Goal: Task Accomplishment & Management: Complete application form

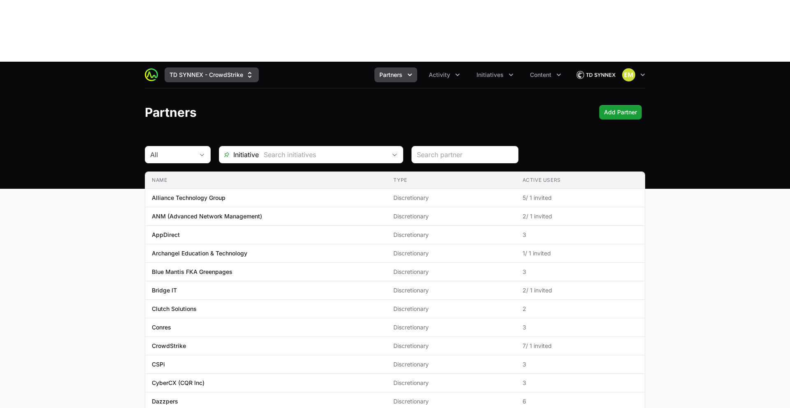
click at [189, 67] on button "TD SYNNEX - CrowdStrike" at bounding box center [212, 74] width 94 height 15
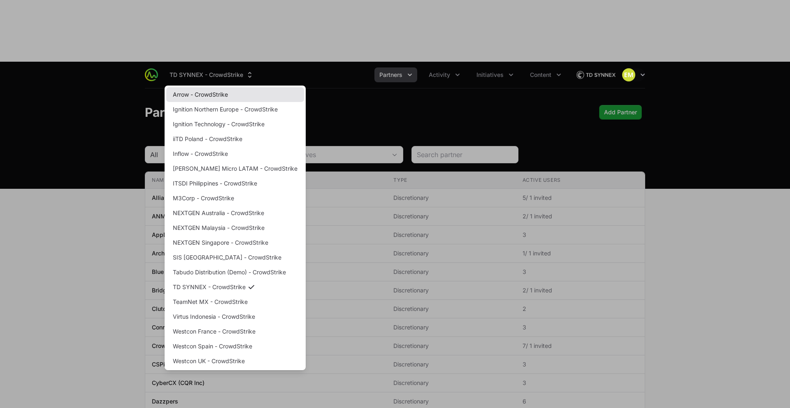
click at [188, 87] on link "Arrow - CrowdStrike" at bounding box center [235, 94] width 138 height 15
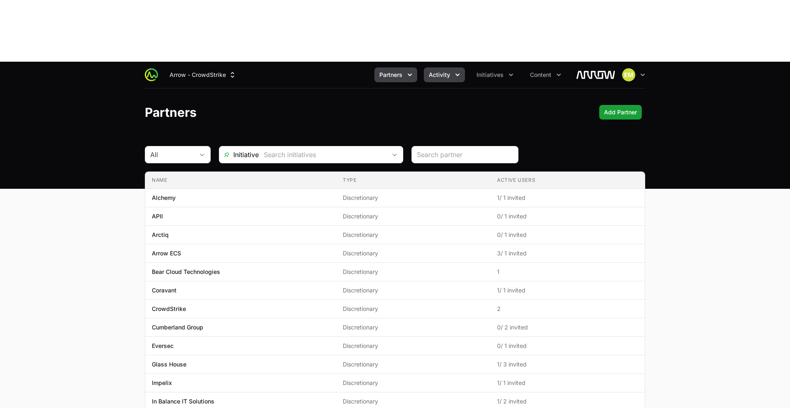
click at [437, 67] on button "Activity" at bounding box center [444, 74] width 41 height 15
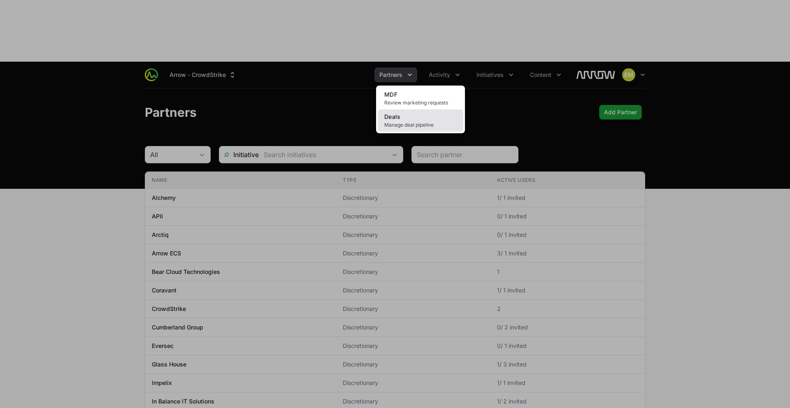
click at [430, 109] on link "Deals Manage deal pipeline" at bounding box center [421, 120] width 86 height 22
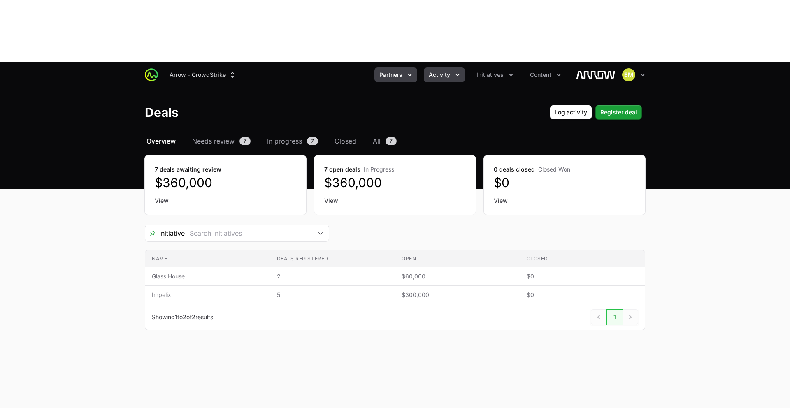
click at [394, 71] on span "Partners" at bounding box center [390, 75] width 23 height 8
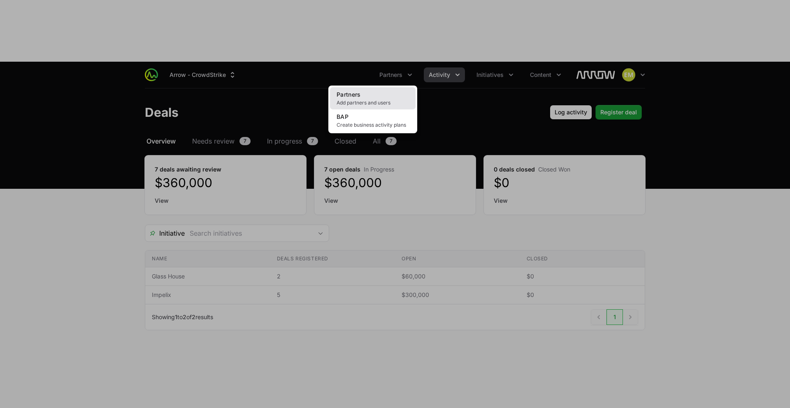
click at [397, 100] on span "Add partners and users" at bounding box center [373, 103] width 72 height 7
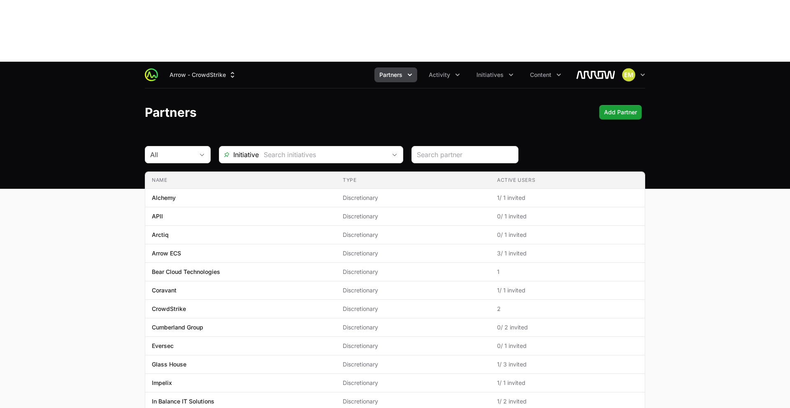
click at [389, 71] on span "Partners" at bounding box center [390, 75] width 23 height 8
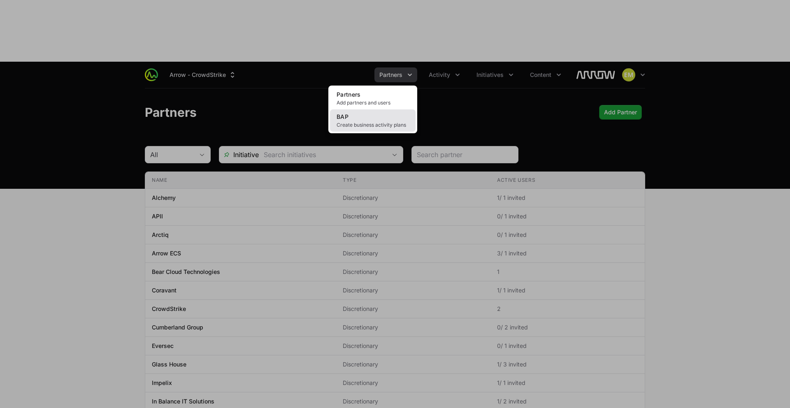
click at [388, 109] on link "BAP Create business activity plans" at bounding box center [373, 120] width 86 height 22
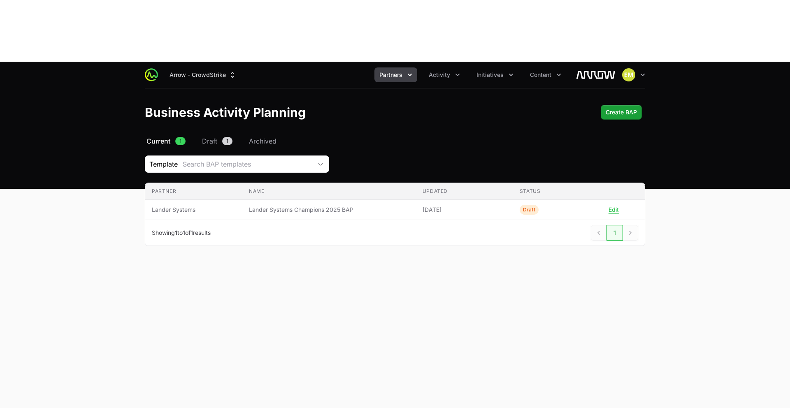
click at [471, 67] on ul "Partners Activity Initiatives Content" at bounding box center [470, 74] width 192 height 15
click at [481, 71] on span "Initiatives" at bounding box center [489, 75] width 27 height 8
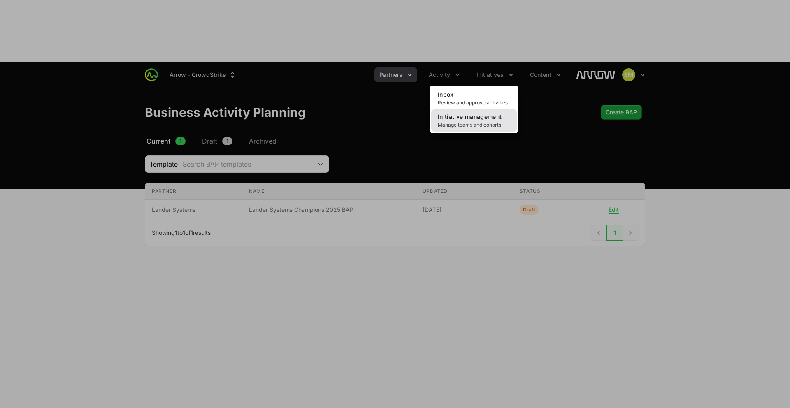
click at [466, 113] on span "Initiative management" at bounding box center [470, 116] width 64 height 7
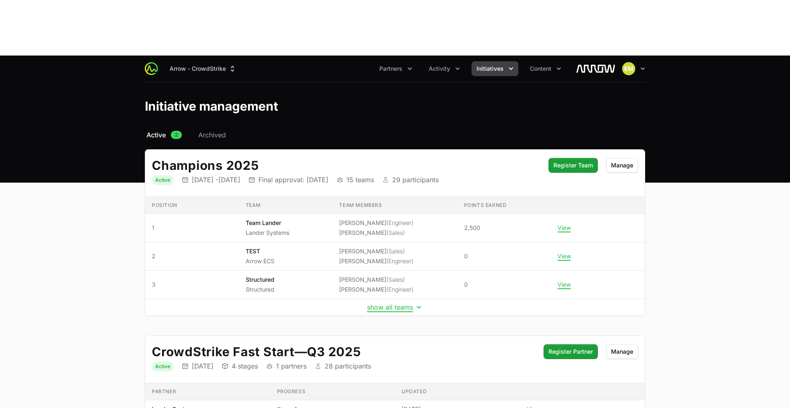
scroll to position [4, 0]
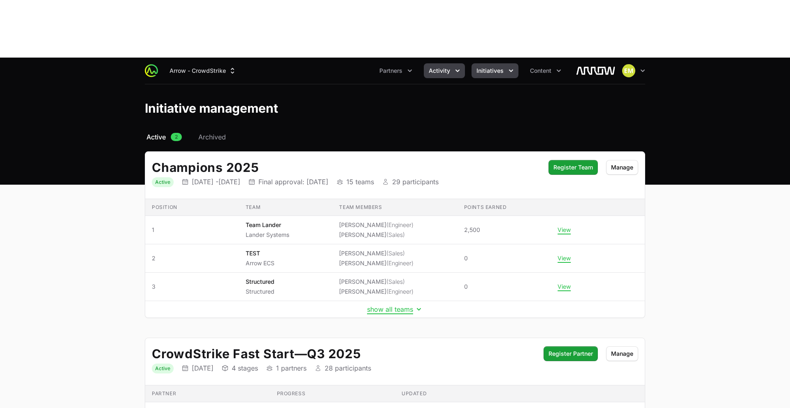
click at [451, 63] on button "Activity" at bounding box center [444, 70] width 41 height 15
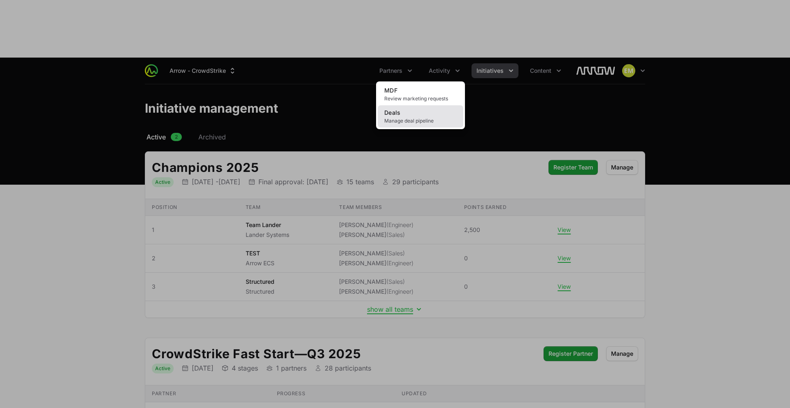
click at [421, 105] on link "Deals Manage deal pipeline" at bounding box center [421, 116] width 86 height 22
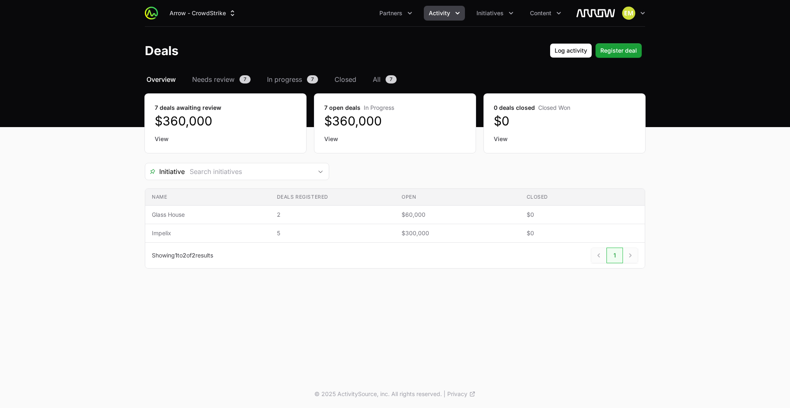
click at [453, 15] on button "Activity" at bounding box center [444, 13] width 41 height 15
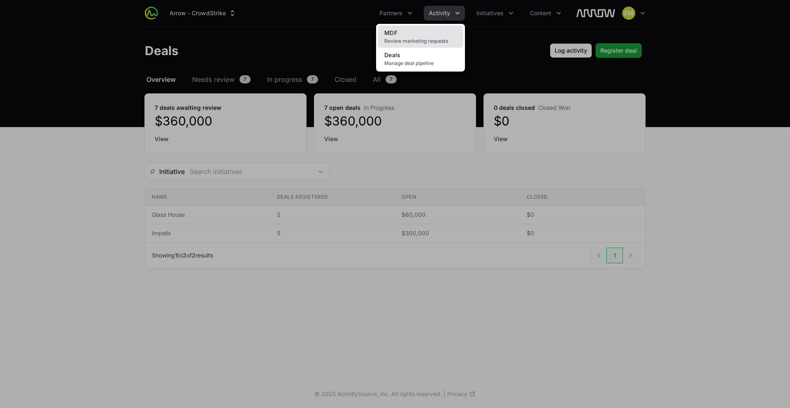
click at [427, 35] on link "MDF Review marketing requests" at bounding box center [421, 37] width 86 height 22
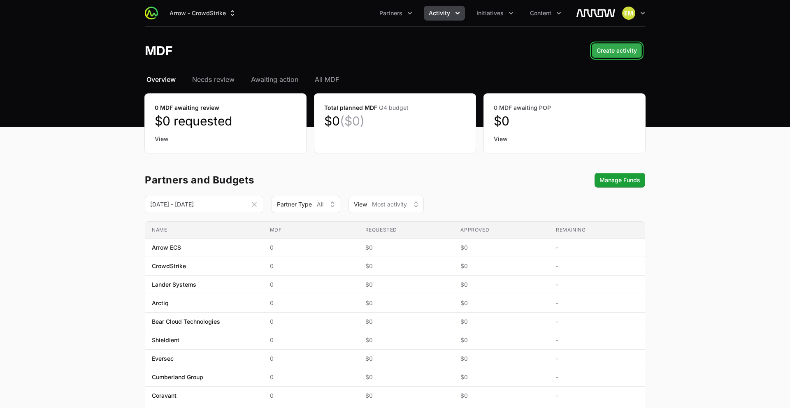
click at [601, 51] on span "Create activity" at bounding box center [617, 51] width 40 height 10
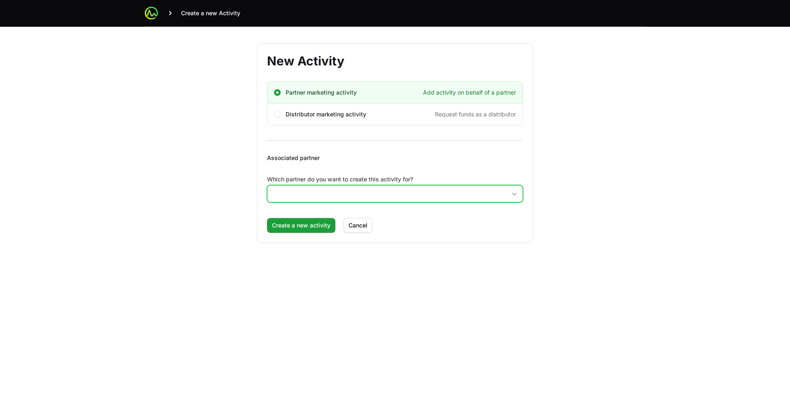
click at [321, 189] on input "Which partner do you want to create this activity for?" at bounding box center [386, 194] width 239 height 16
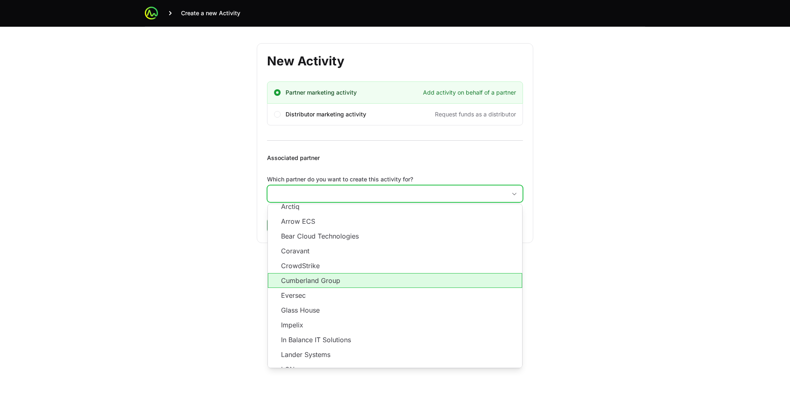
scroll to position [36, 0]
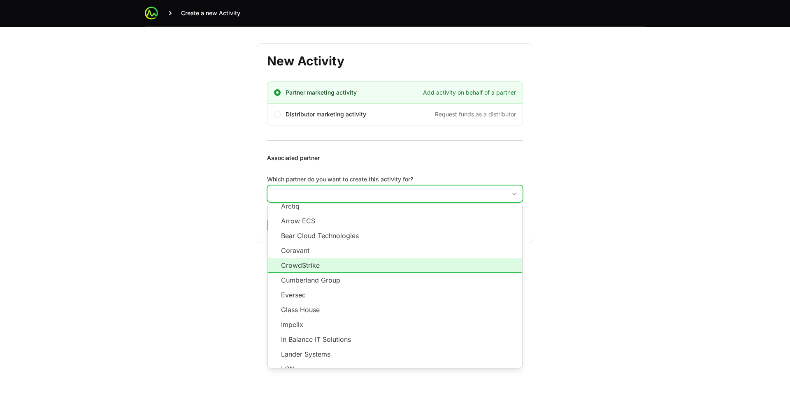
click at [301, 260] on li "CrowdStrike" at bounding box center [395, 265] width 254 height 15
type input "CrowdStrike"
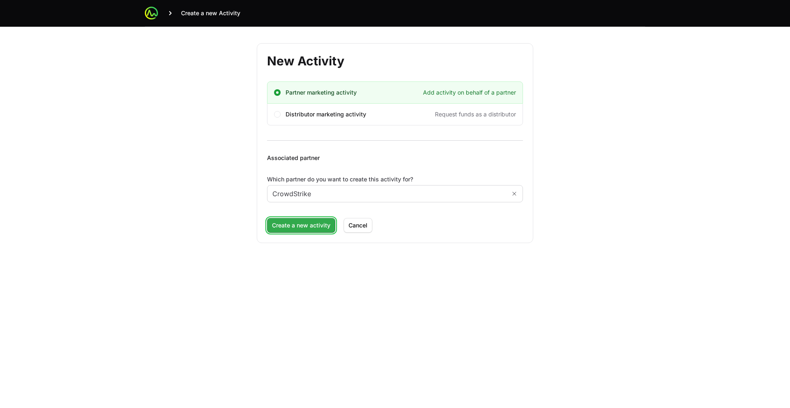
click at [285, 230] on span "Create a new activity" at bounding box center [301, 226] width 58 height 10
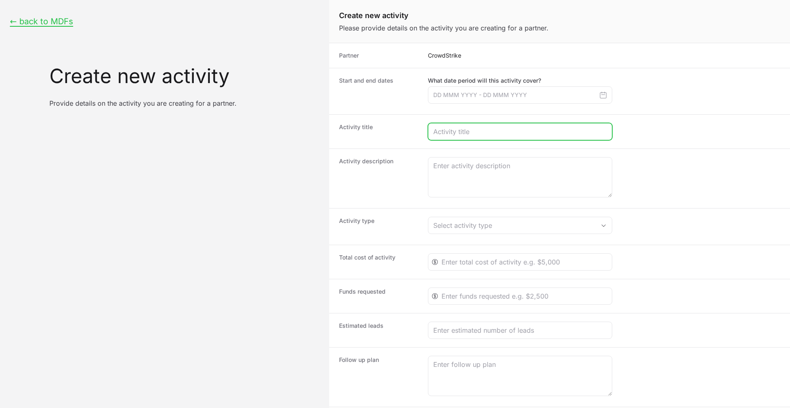
click at [441, 133] on input "Create activity form" at bounding box center [520, 132] width 174 height 10
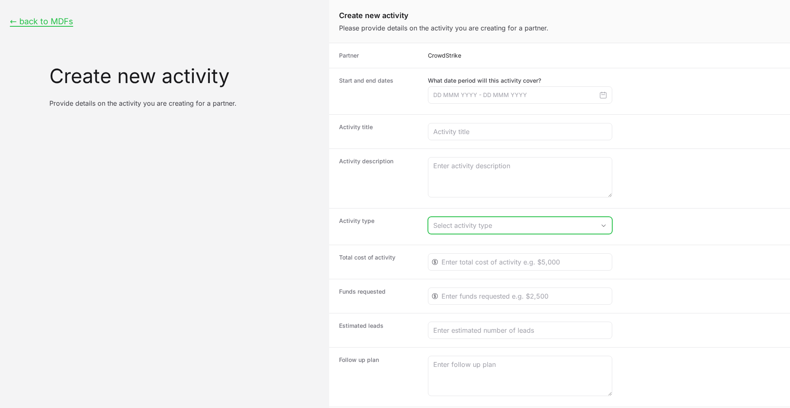
click at [491, 226] on div "Select activity type" at bounding box center [514, 226] width 162 height 10
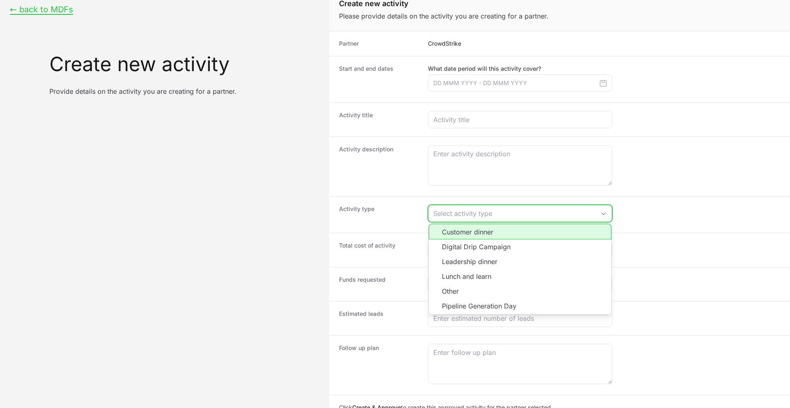
scroll to position [0, 0]
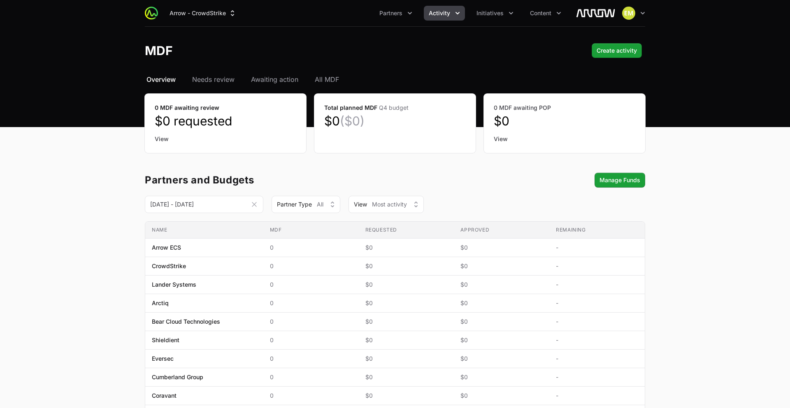
click at [445, 18] on button "Activity" at bounding box center [444, 13] width 41 height 15
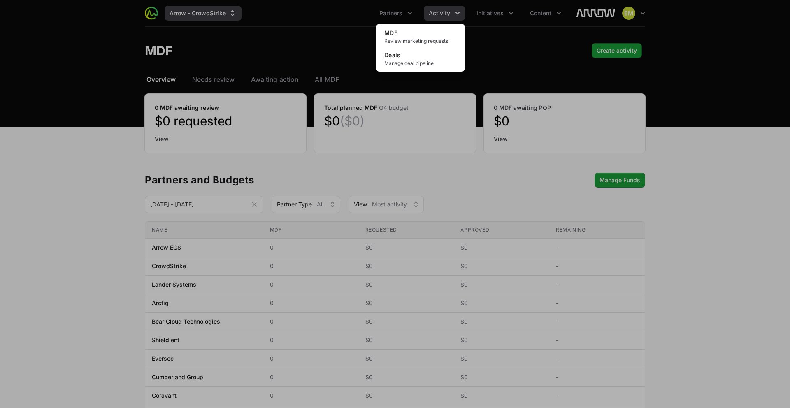
drag, startPoint x: 202, startPoint y: 21, endPoint x: 195, endPoint y: 12, distance: 11.8
click at [201, 19] on div "Activity menu" at bounding box center [395, 204] width 790 height 408
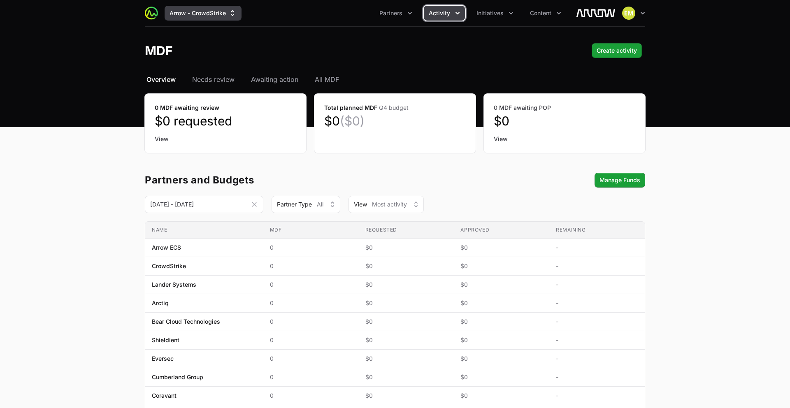
click at [195, 12] on button "Arrow - CrowdStrike" at bounding box center [203, 13] width 77 height 15
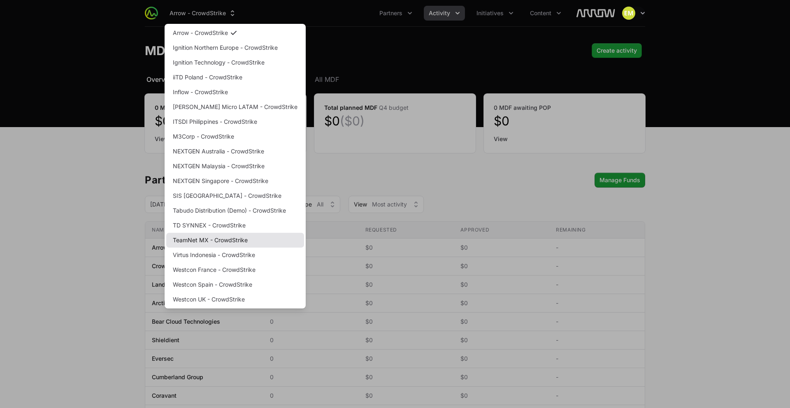
click at [208, 244] on link "TeamNet MX - CrowdStrike" at bounding box center [235, 240] width 138 height 15
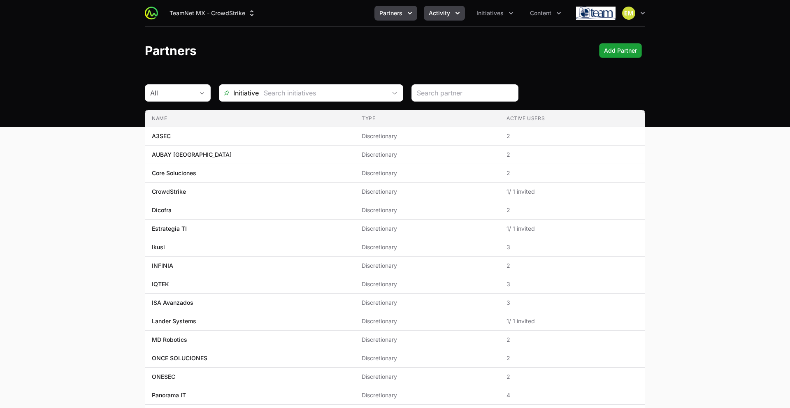
click at [436, 12] on span "Activity" at bounding box center [439, 13] width 21 height 8
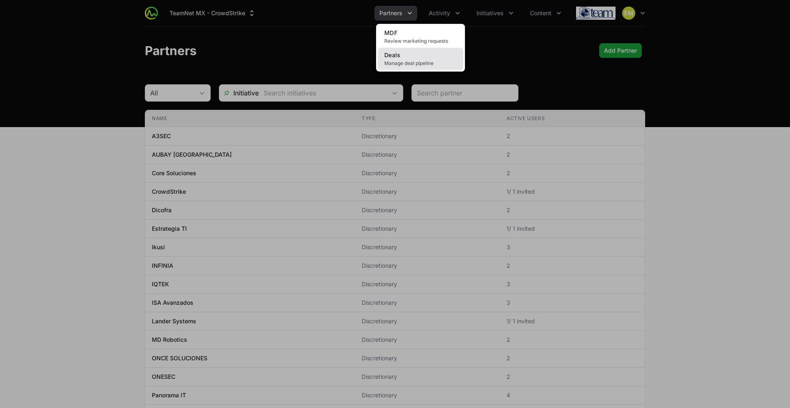
click at [410, 58] on link "Deals Manage deal pipeline" at bounding box center [421, 59] width 86 height 22
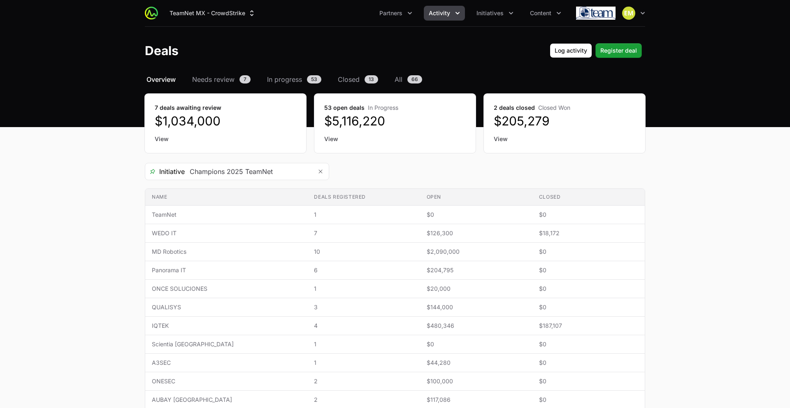
click at [436, 19] on button "Activity" at bounding box center [444, 13] width 41 height 15
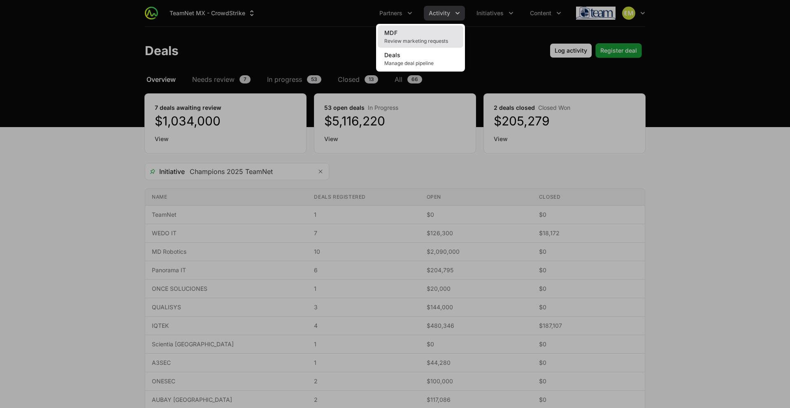
click at [424, 34] on link "MDF Review marketing requests" at bounding box center [421, 37] width 86 height 22
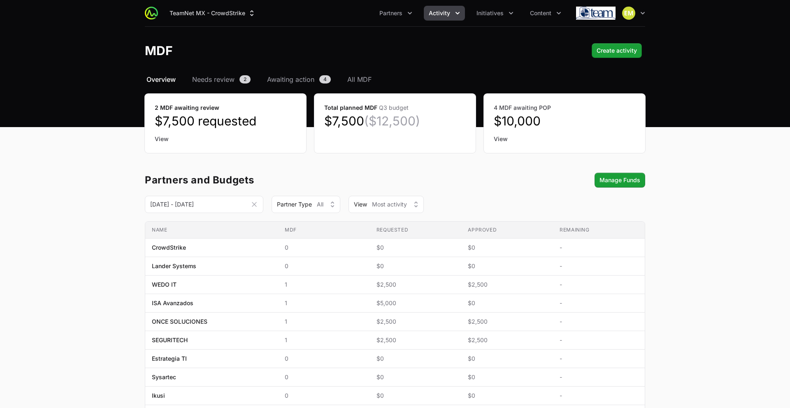
click at [361, 84] on div "Select a tab Overview Needs review Awaiting action All MDF Overview Needs revie…" at bounding box center [395, 392] width 527 height 636
click at [360, 81] on span "All MDF" at bounding box center [359, 79] width 24 height 10
